Goal: Obtain resource: Download file/media

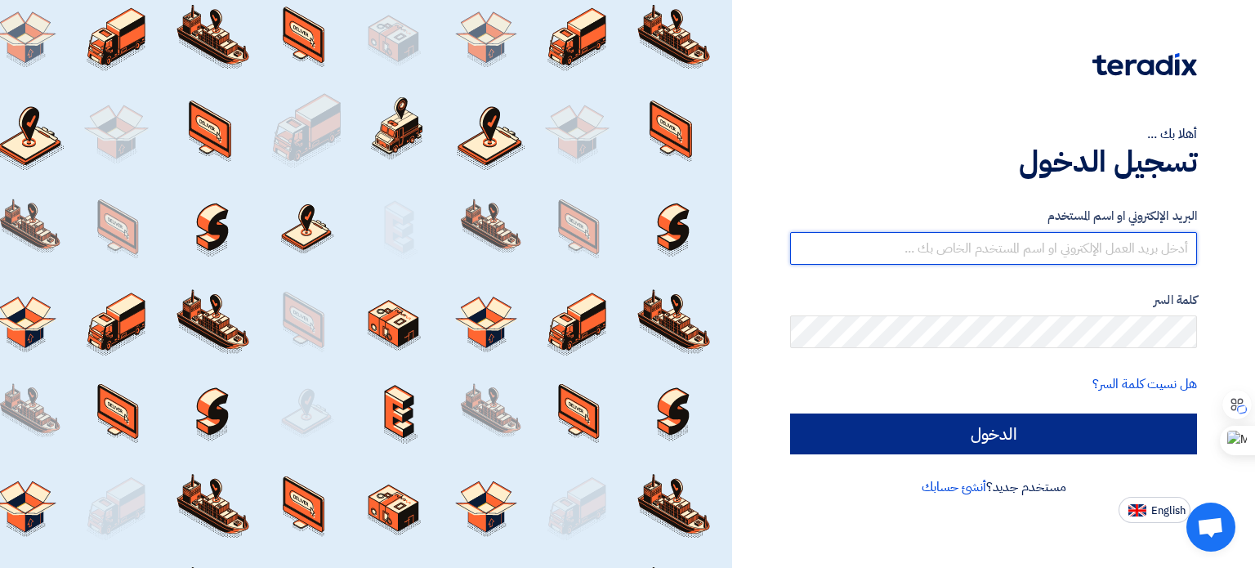
type input "[PERSON_NAME][EMAIL_ADDRESS][DOMAIN_NAME]"
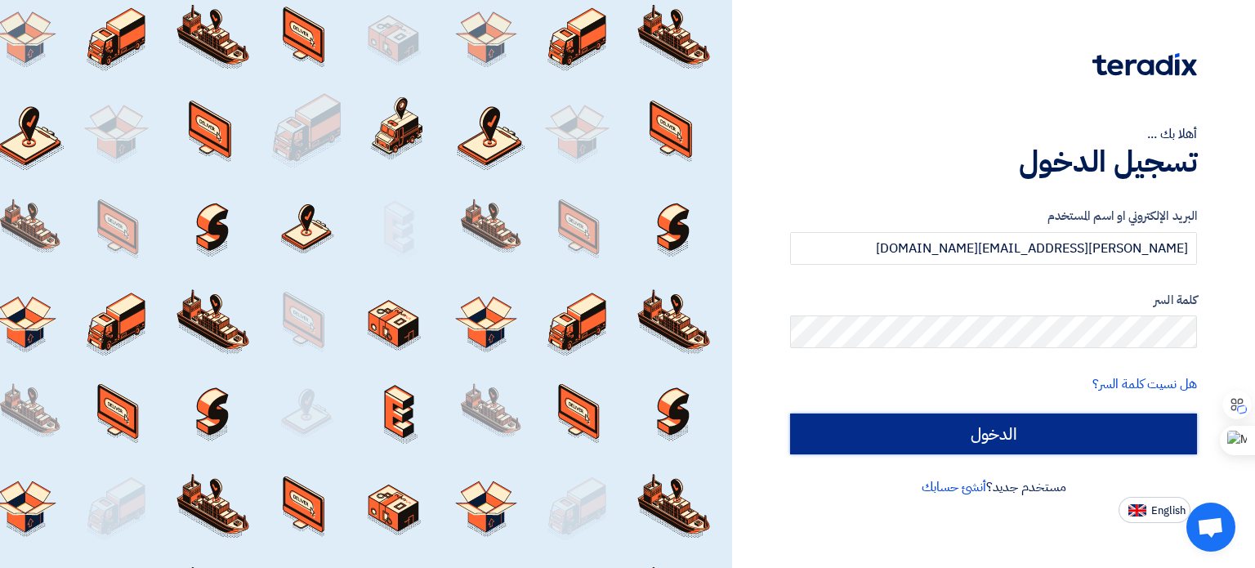
click at [1023, 440] on input "الدخول" at bounding box center [993, 434] width 407 height 41
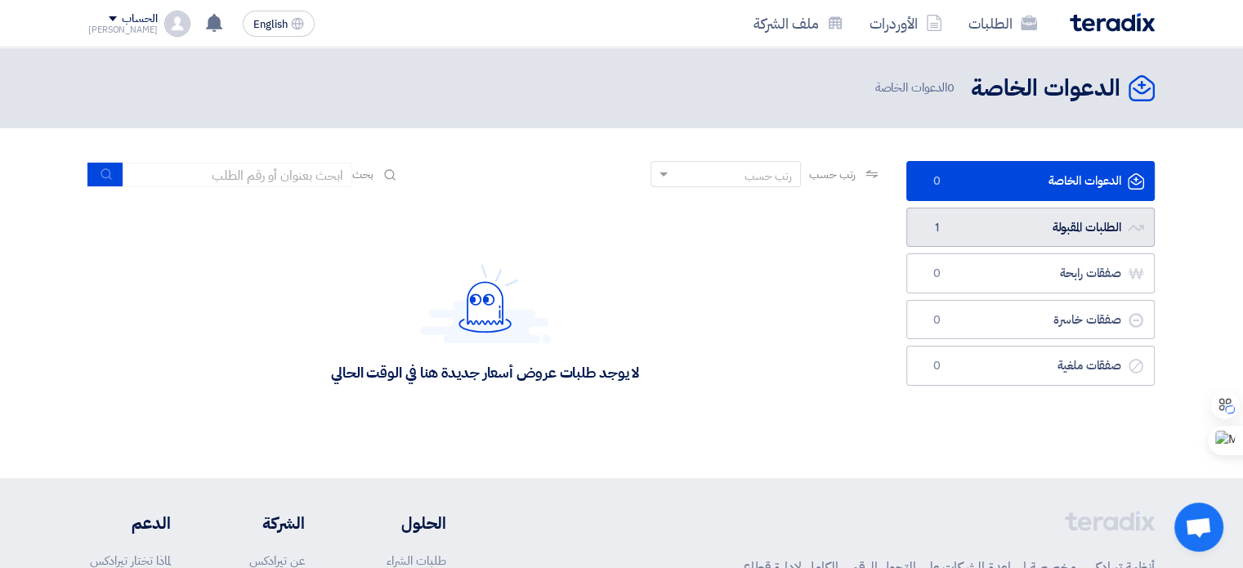
click at [947, 228] on link "الطلبات المقبولة الطلبات المقبولة 1" at bounding box center [1030, 228] width 248 height 40
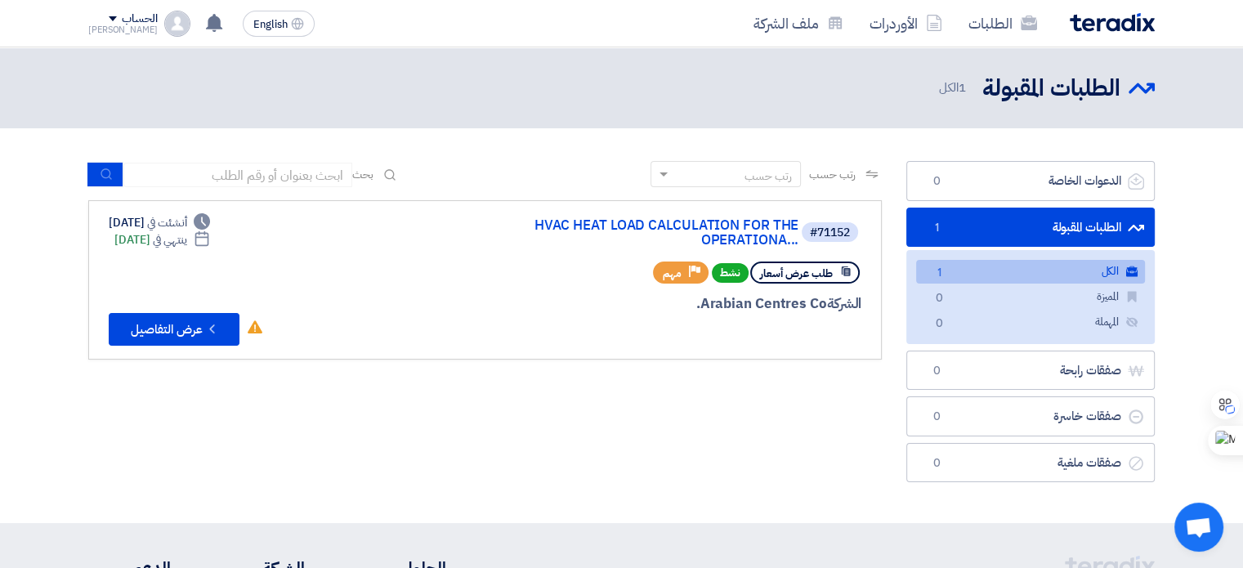
click at [1054, 275] on link "الكل الكل 1" at bounding box center [1030, 272] width 229 height 24
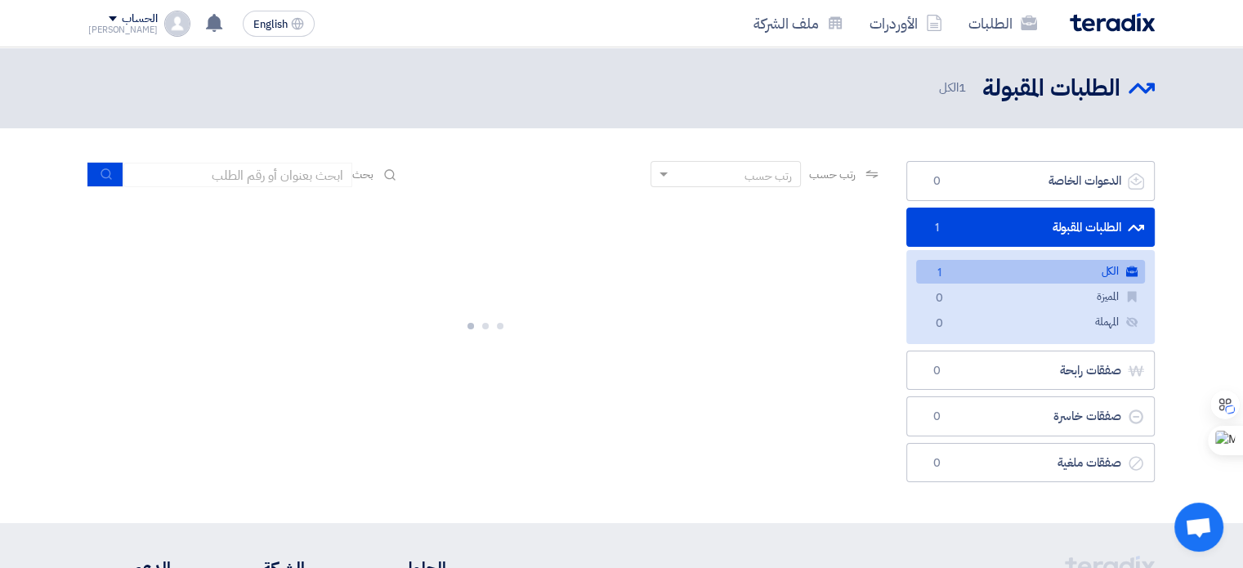
click at [1050, 219] on link "الطلبات المقبولة الطلبات المقبولة 1" at bounding box center [1030, 228] width 248 height 40
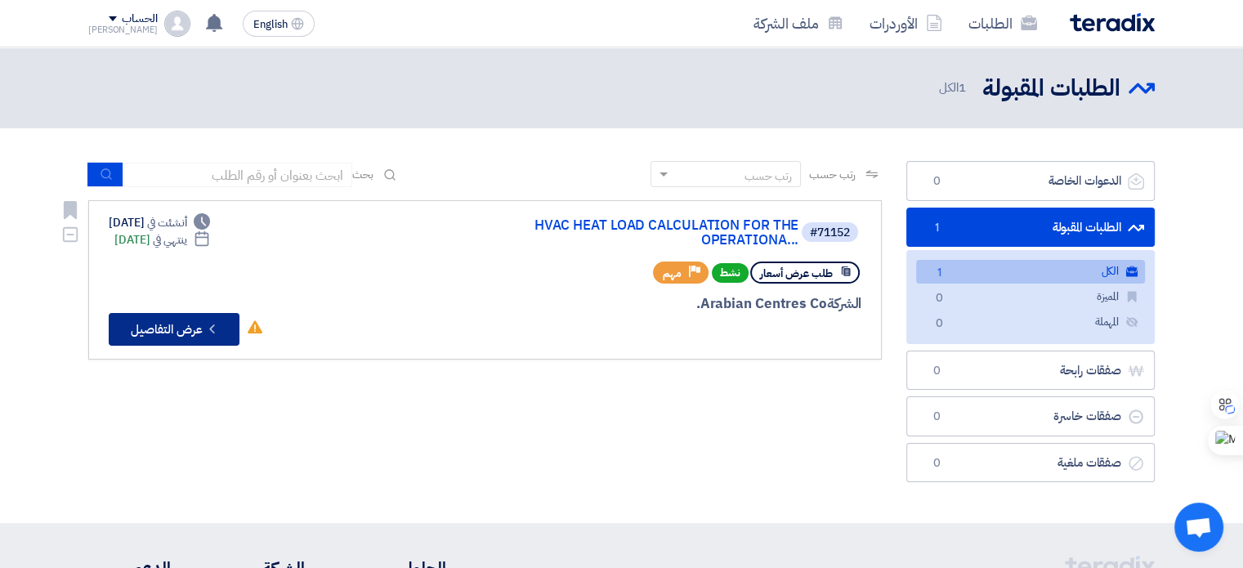
click at [203, 330] on button "Check details عرض التفاصيل" at bounding box center [174, 329] width 131 height 33
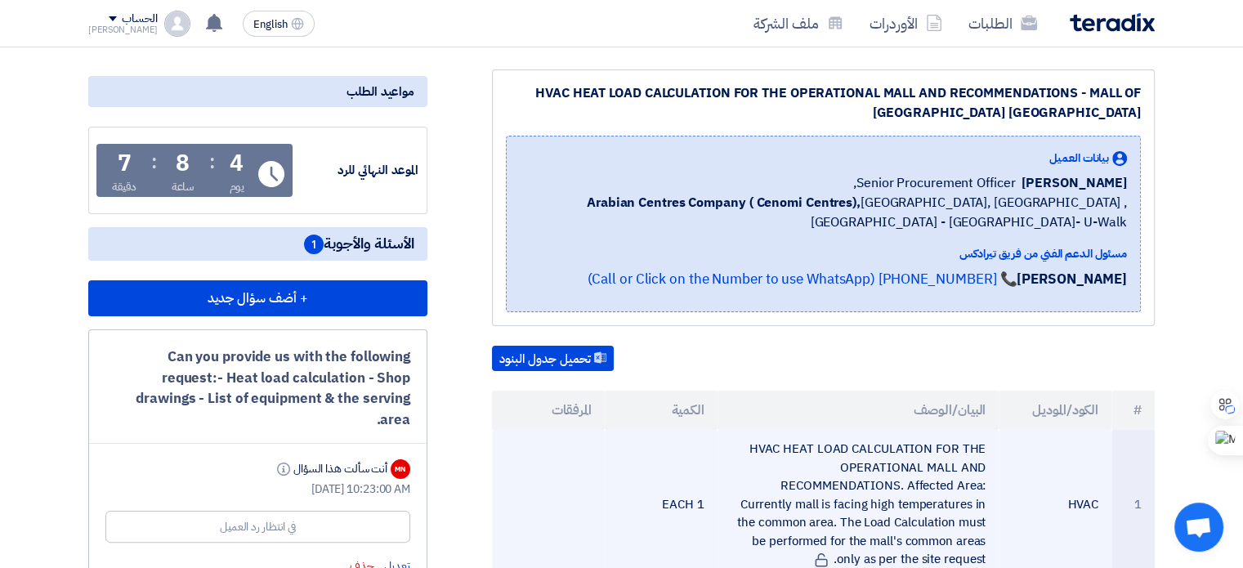
scroll to position [245, 0]
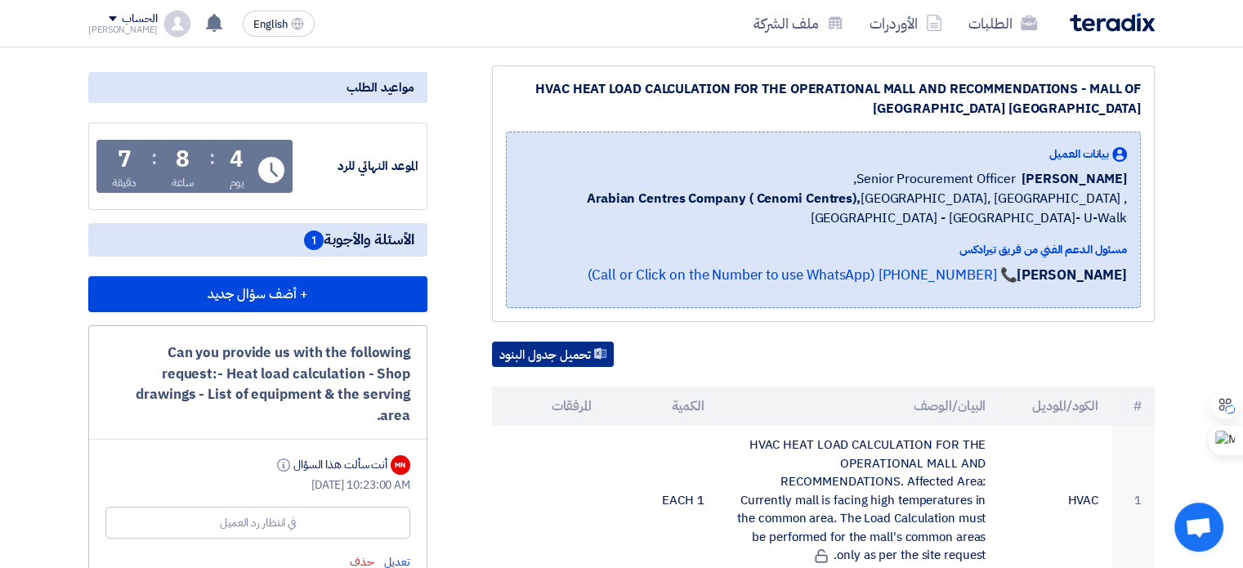
click at [548, 351] on button "تحميل جدول البنود" at bounding box center [553, 355] width 122 height 26
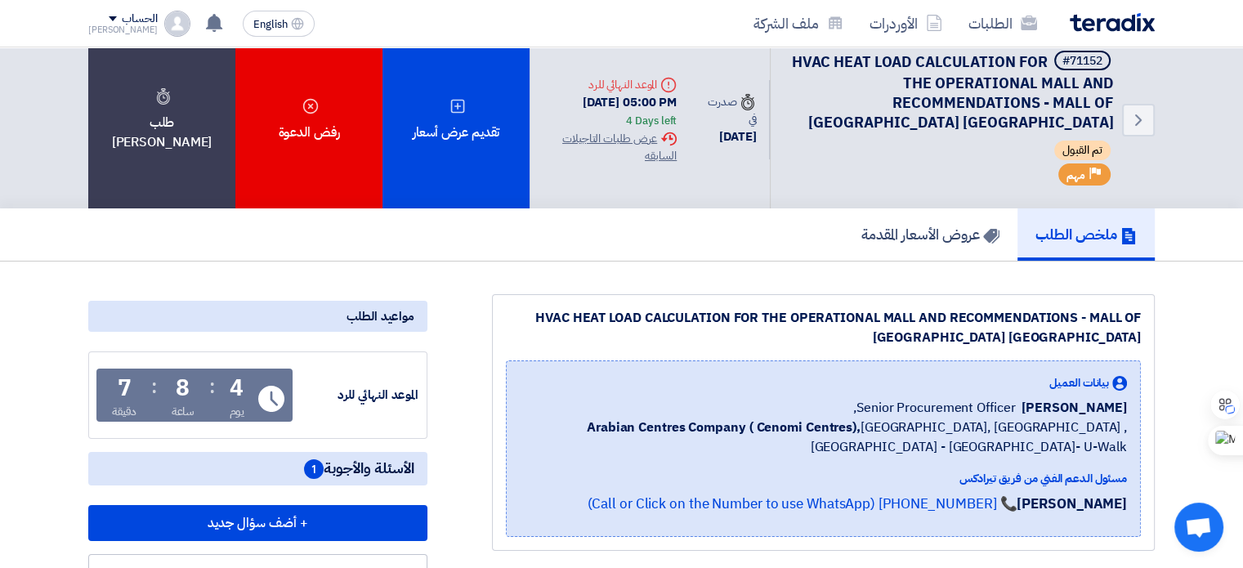
scroll to position [0, 0]
